Goal: Navigation & Orientation: Find specific page/section

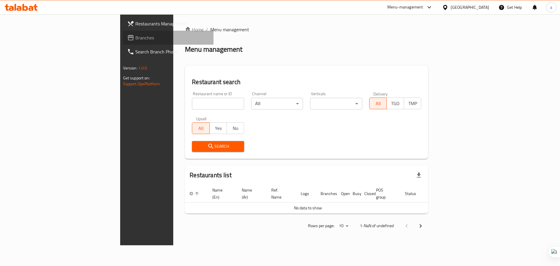
click at [135, 41] on span "Branches" at bounding box center [172, 37] width 74 height 7
